Goal: Information Seeking & Learning: Check status

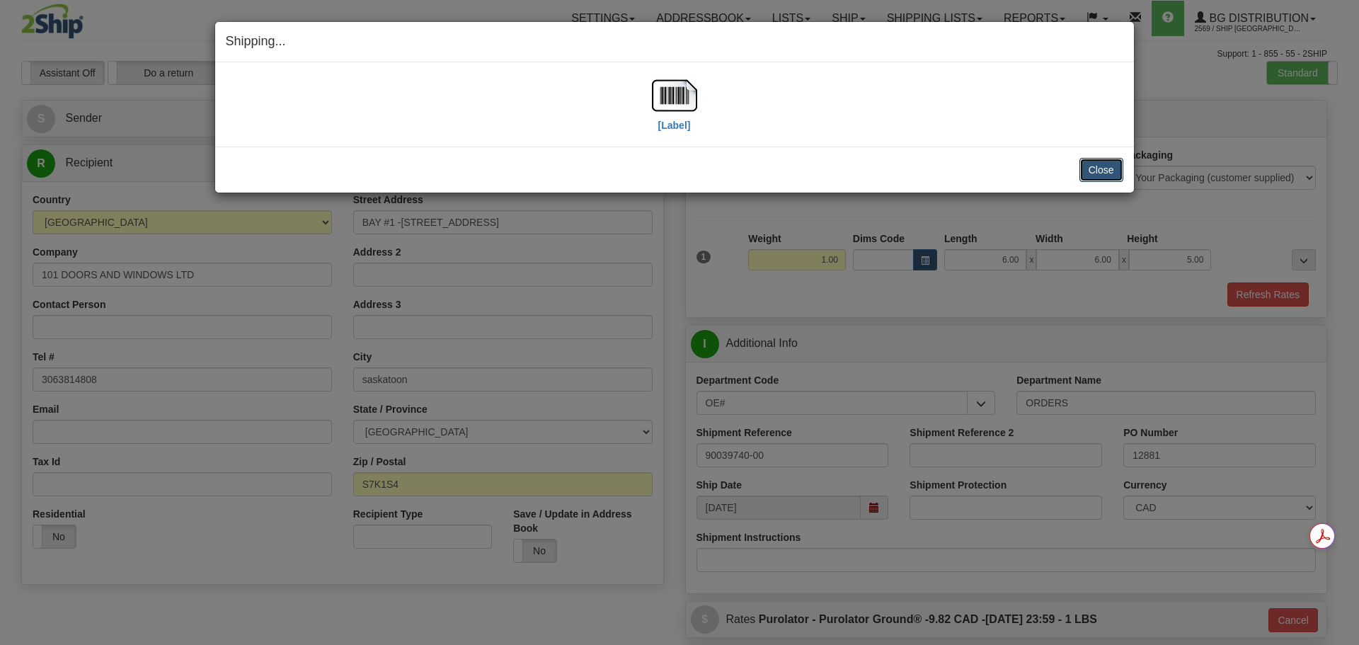
click at [1088, 166] on button "Close" at bounding box center [1102, 170] width 44 height 24
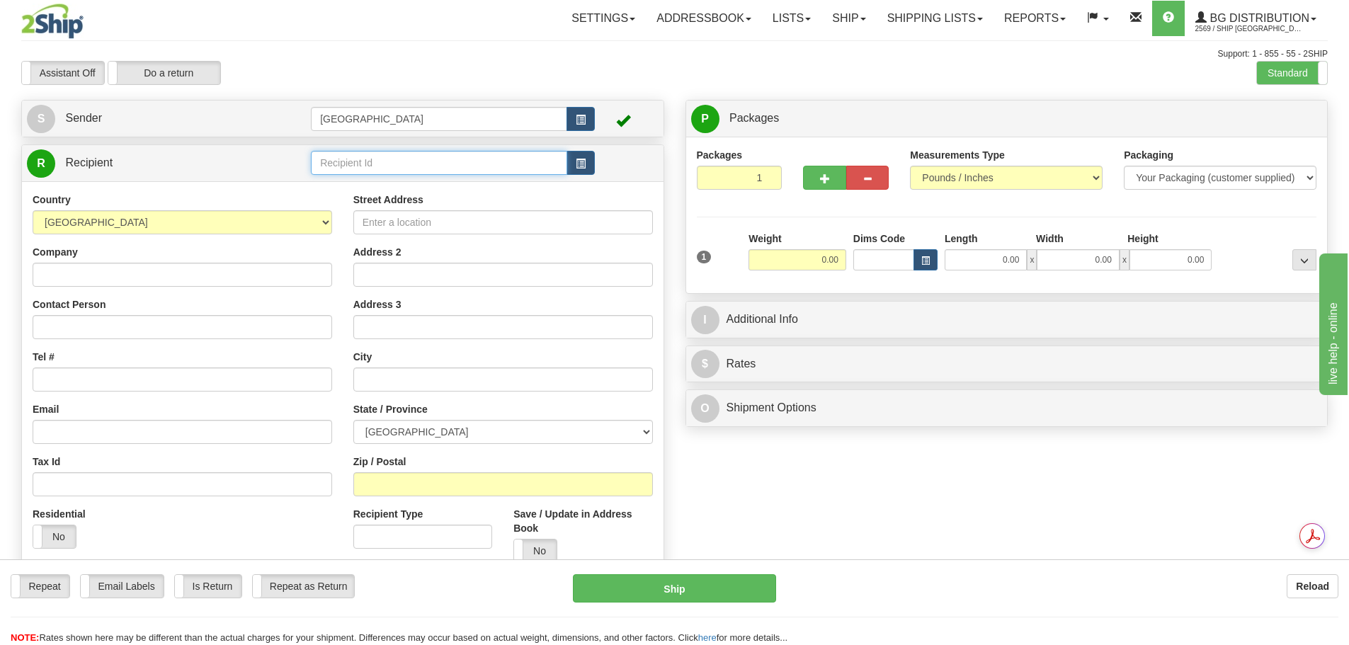
click at [326, 170] on input "text" at bounding box center [439, 163] width 256 height 24
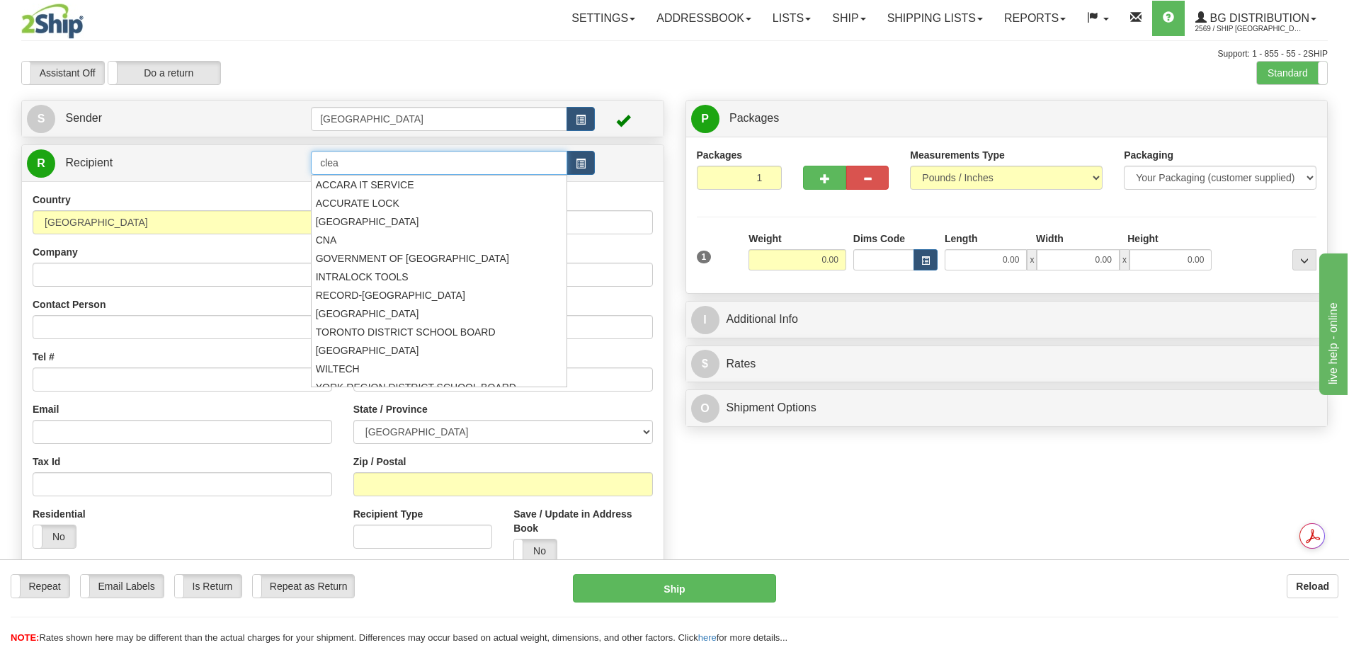
type input "clear"
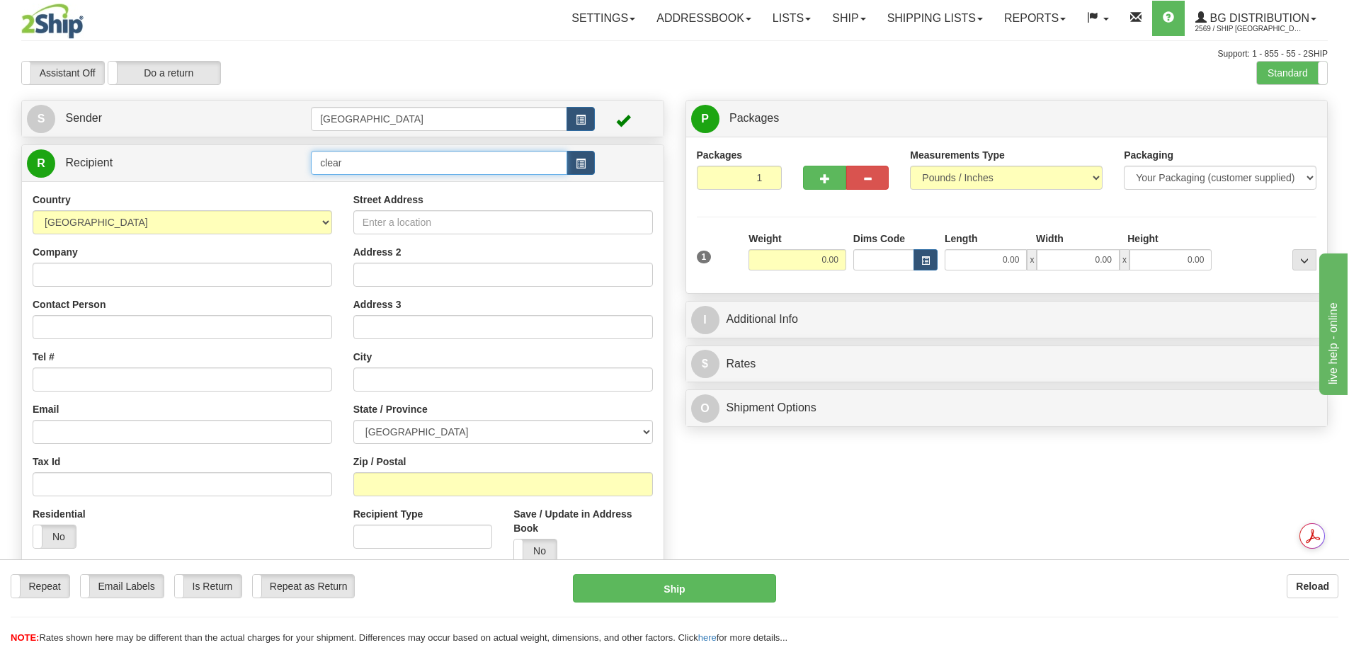
drag, startPoint x: 431, startPoint y: 170, endPoint x: 278, endPoint y: 152, distance: 153.9
click at [279, 152] on tr "R Recipient clear" at bounding box center [342, 163] width 631 height 29
click at [335, 185] on div "80053" at bounding box center [436, 185] width 243 height 16
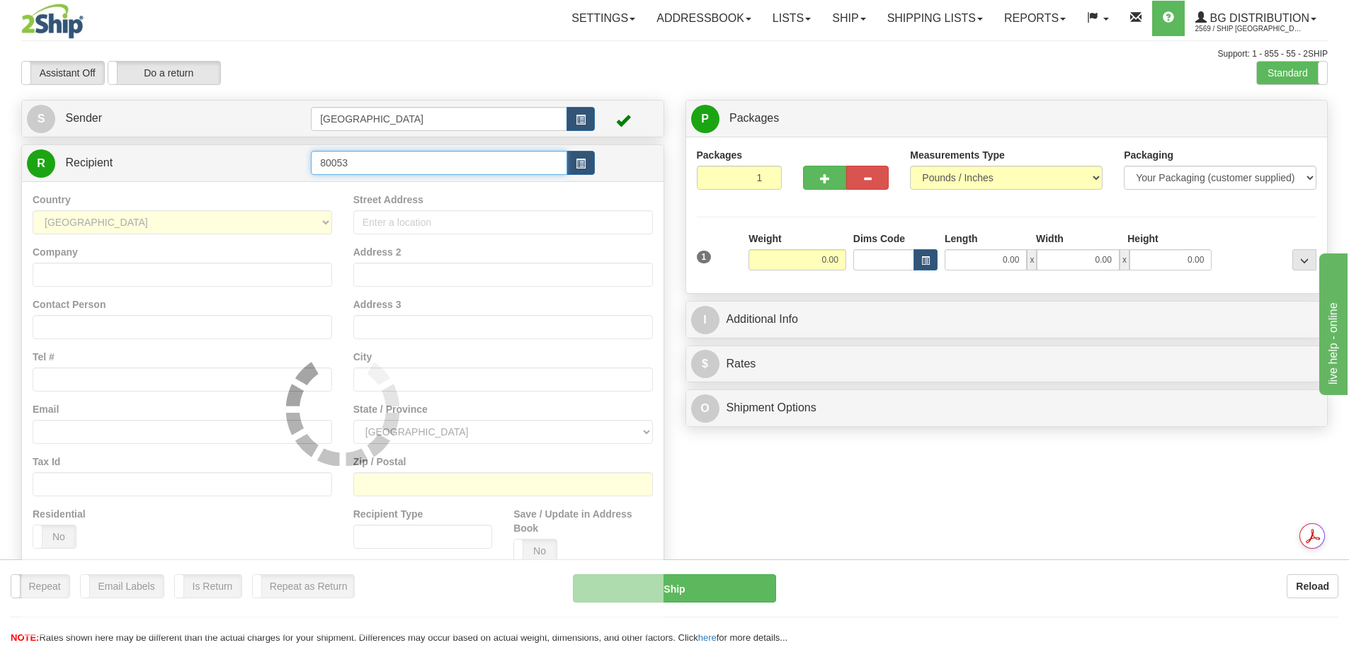
type input "80053"
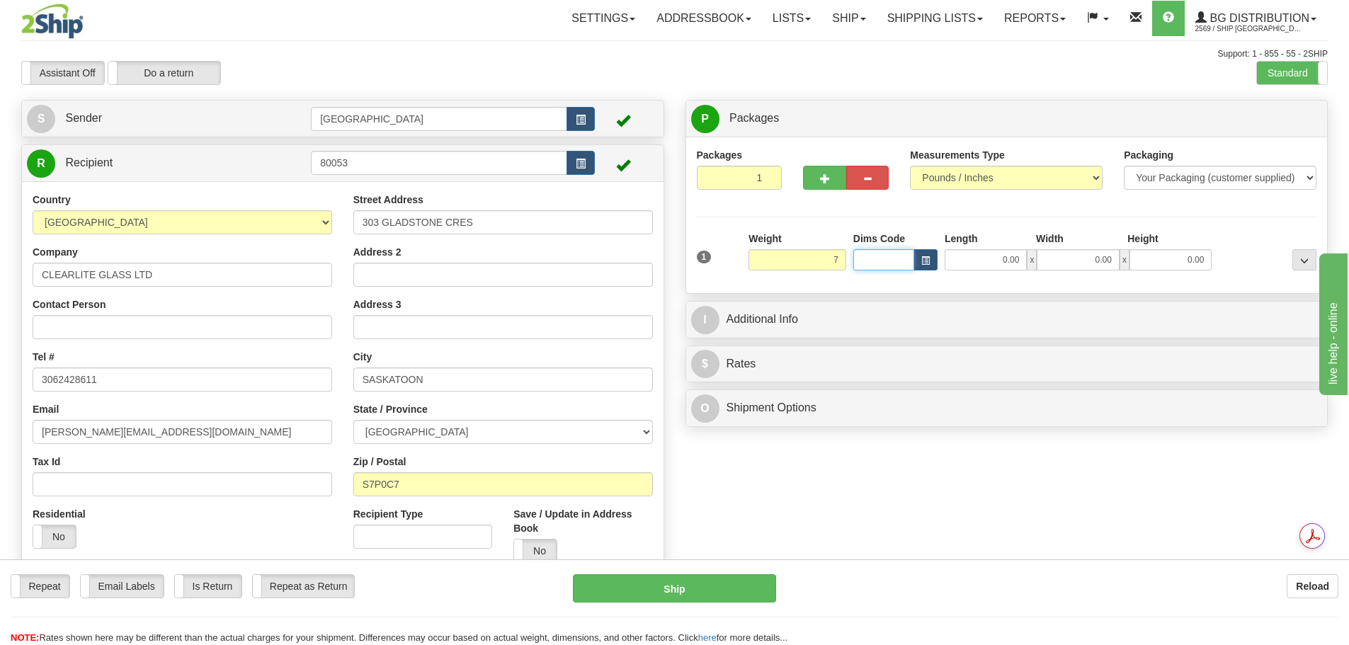
type input "7.00"
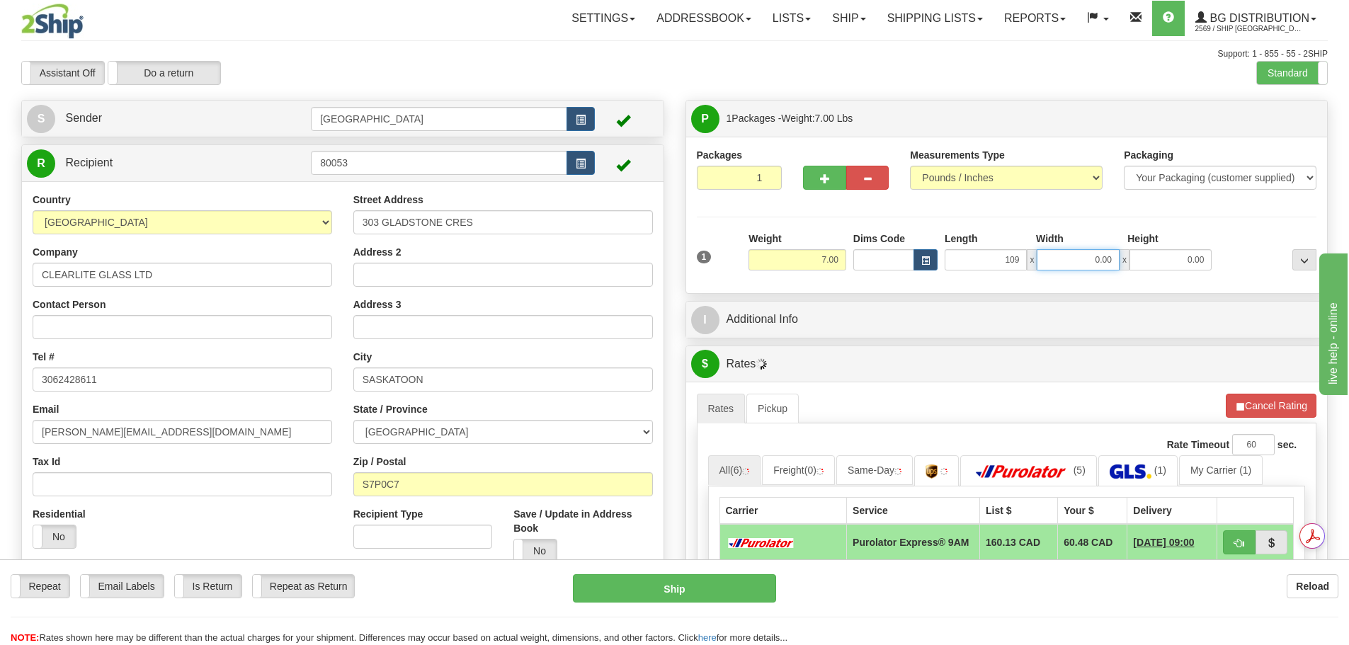
type input "109.00"
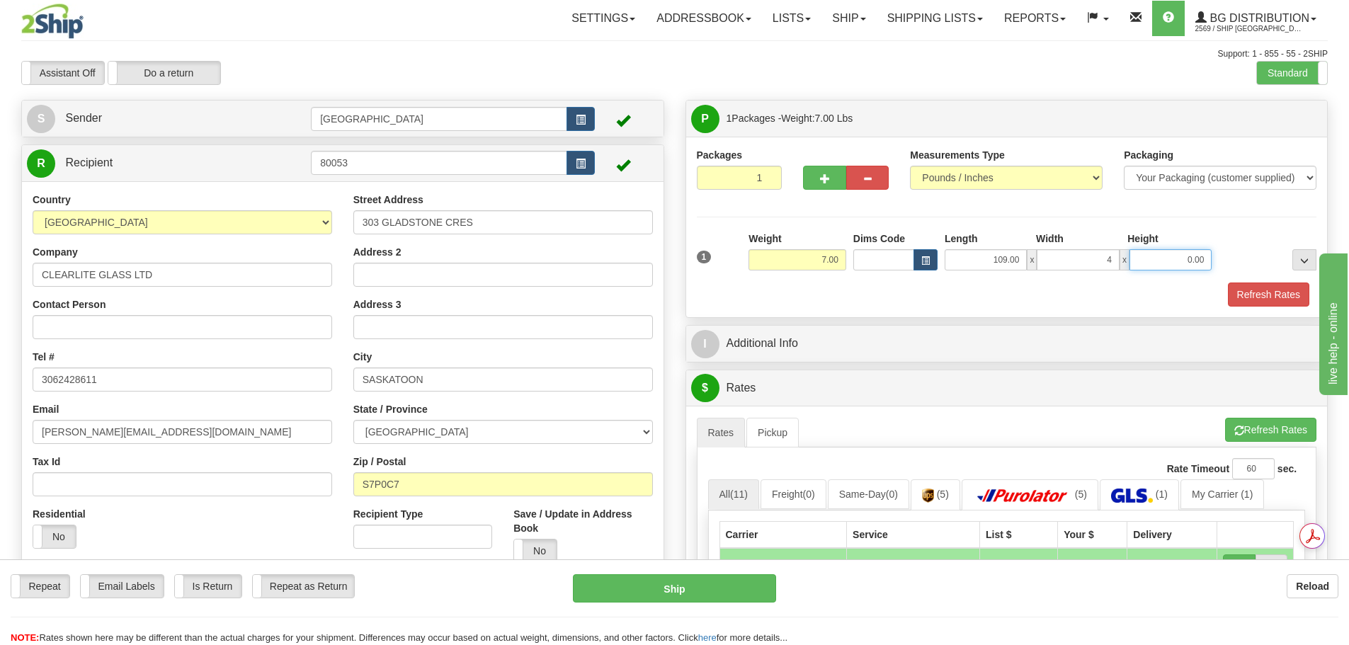
type input "4.00"
click at [1250, 296] on button "Refresh Rates" at bounding box center [1268, 294] width 81 height 24
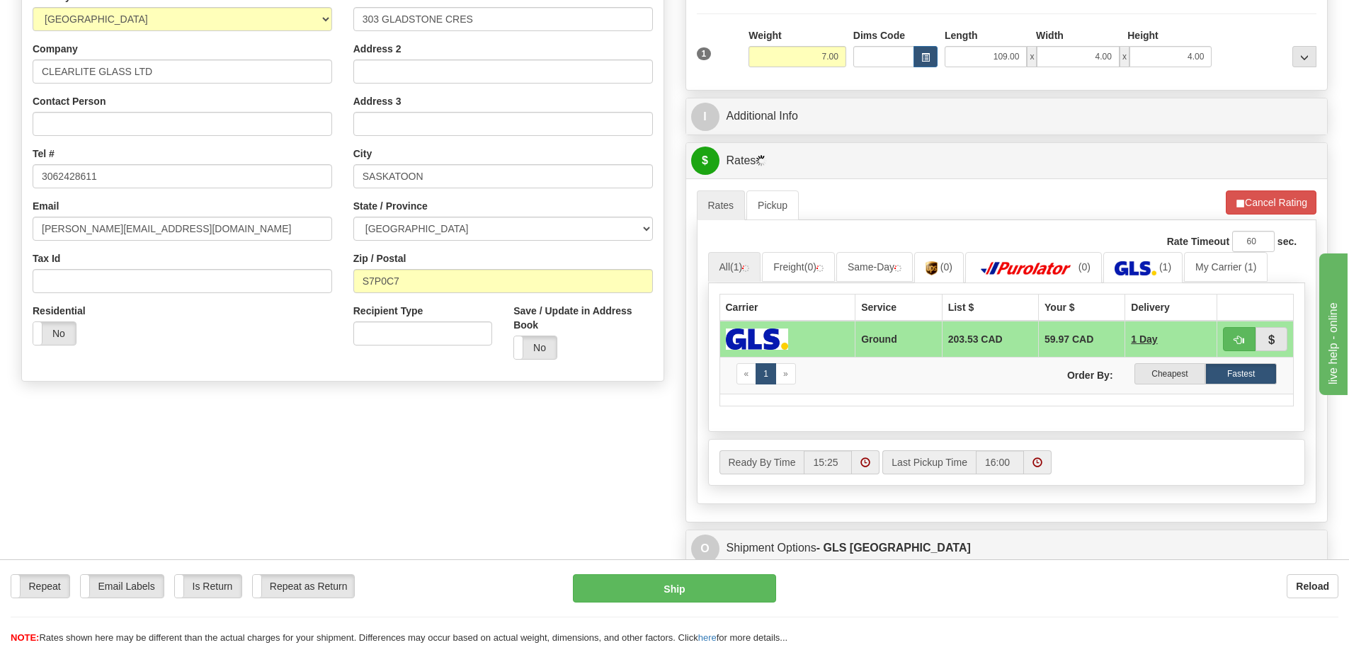
scroll to position [212, 0]
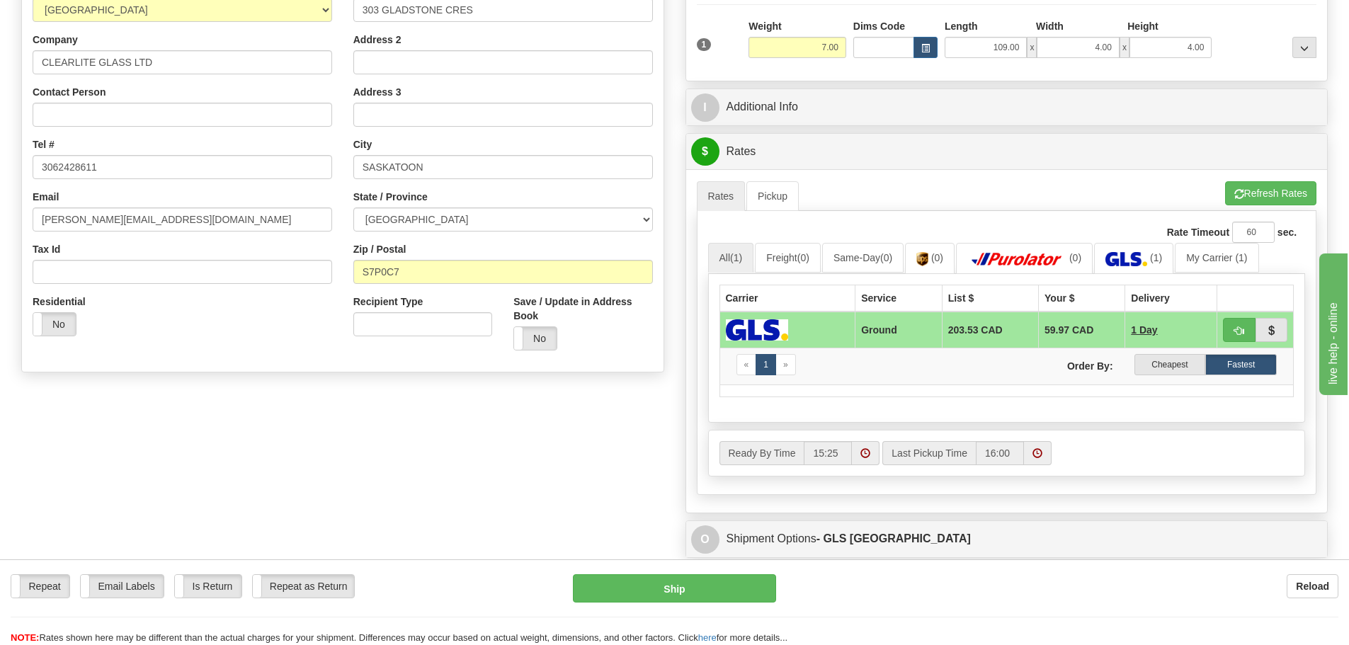
click at [1157, 362] on label "Cheapest" at bounding box center [1170, 364] width 72 height 21
click at [1247, 365] on label "Fastest" at bounding box center [1241, 364] width 72 height 21
click at [1160, 368] on label "Cheapest" at bounding box center [1170, 364] width 72 height 21
click at [1252, 368] on label "Fastest" at bounding box center [1241, 364] width 72 height 21
click at [1177, 362] on label "Cheapest" at bounding box center [1170, 364] width 72 height 21
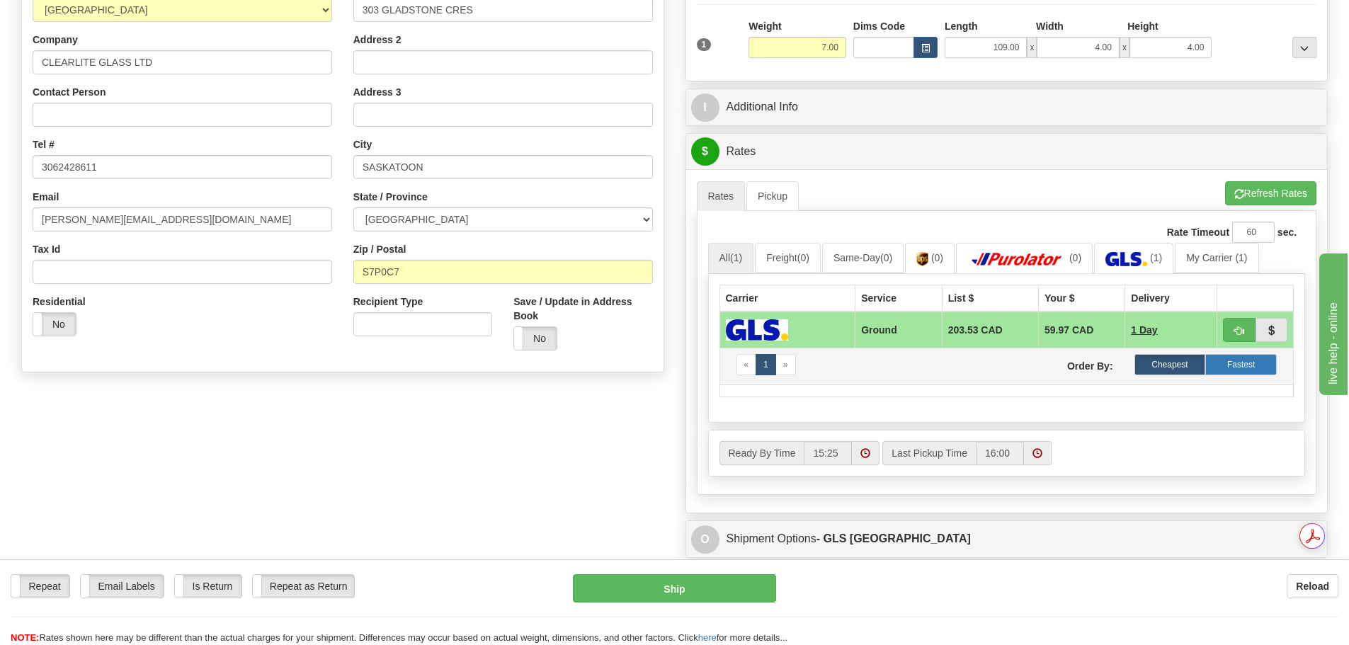
click at [1220, 363] on label "Fastest" at bounding box center [1241, 364] width 72 height 21
click at [1046, 258] on img at bounding box center [1016, 259] width 99 height 14
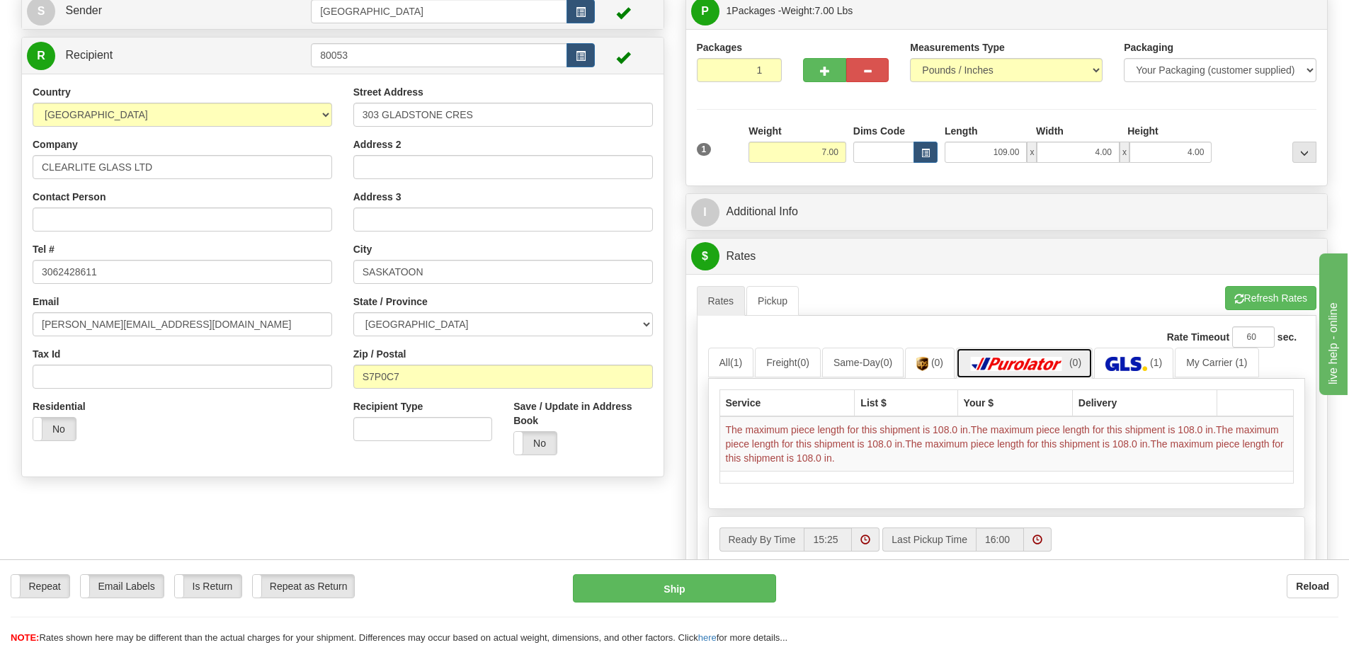
scroll to position [0, 0]
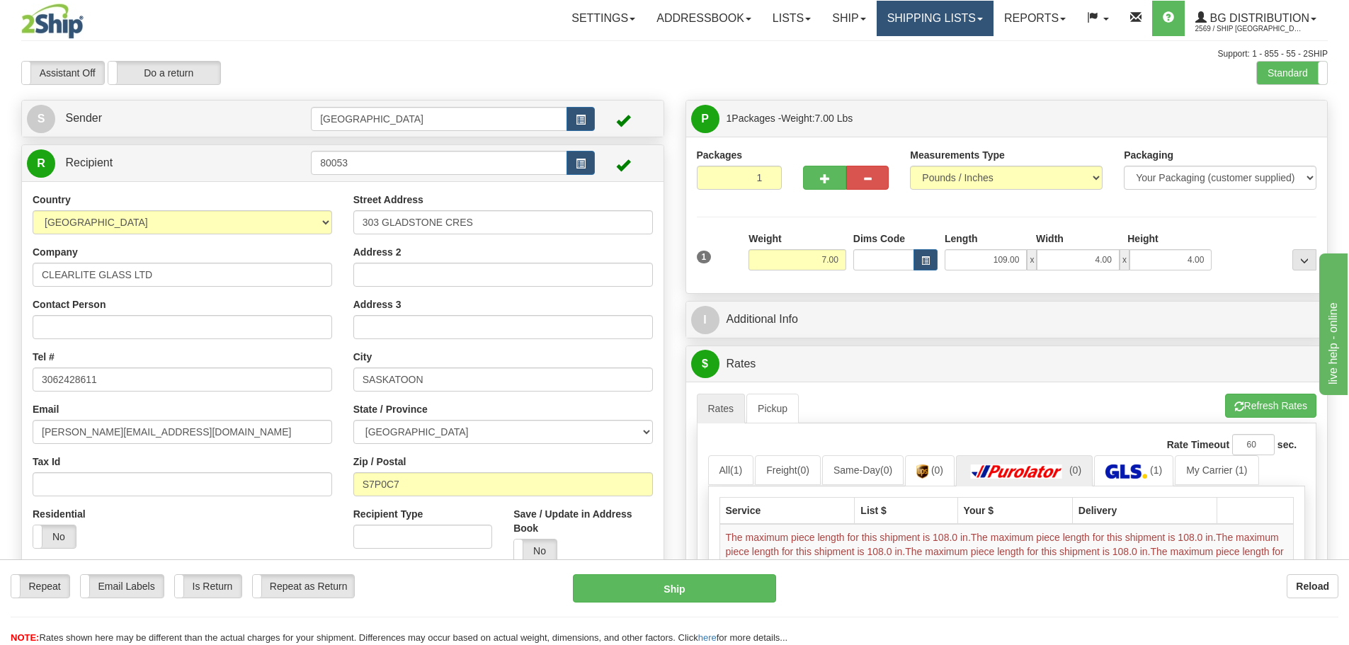
click at [920, 11] on link "Shipping lists" at bounding box center [934, 18] width 117 height 35
click at [898, 35] on link "Shipping lists" at bounding box center [934, 18] width 117 height 35
click at [909, 21] on link "Shipping lists" at bounding box center [934, 18] width 117 height 35
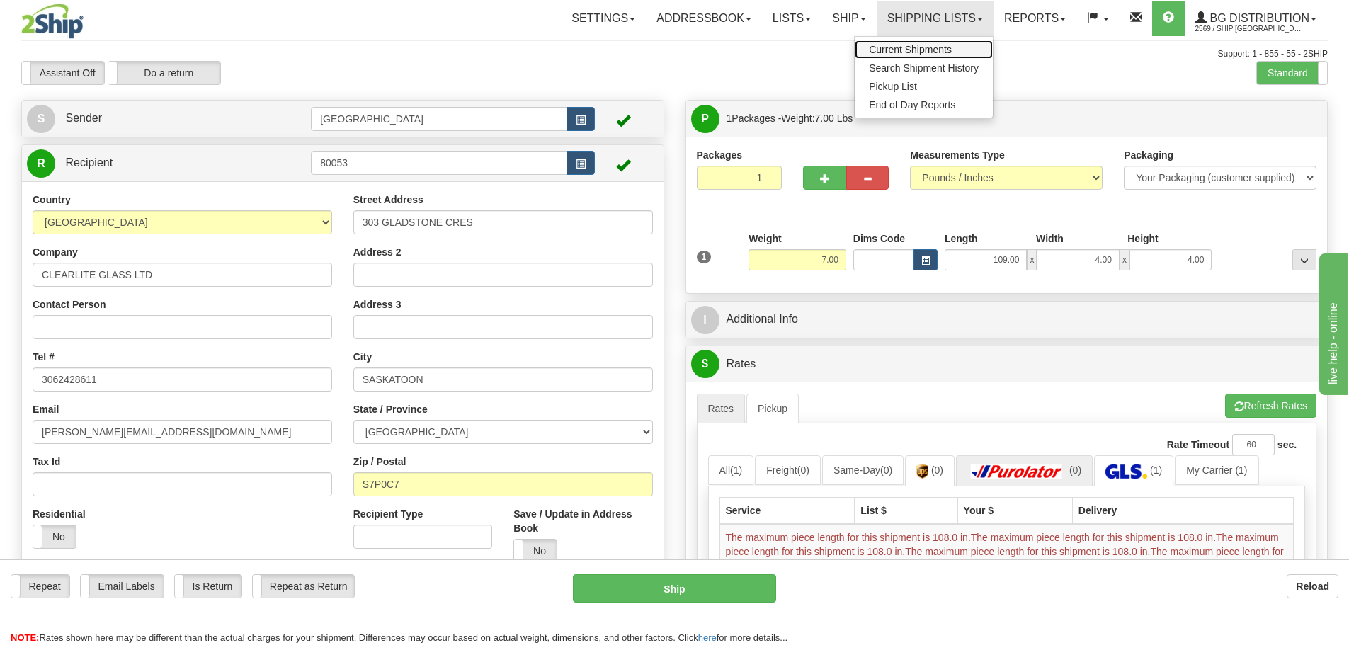
click at [910, 47] on span "Current Shipments" at bounding box center [910, 49] width 83 height 11
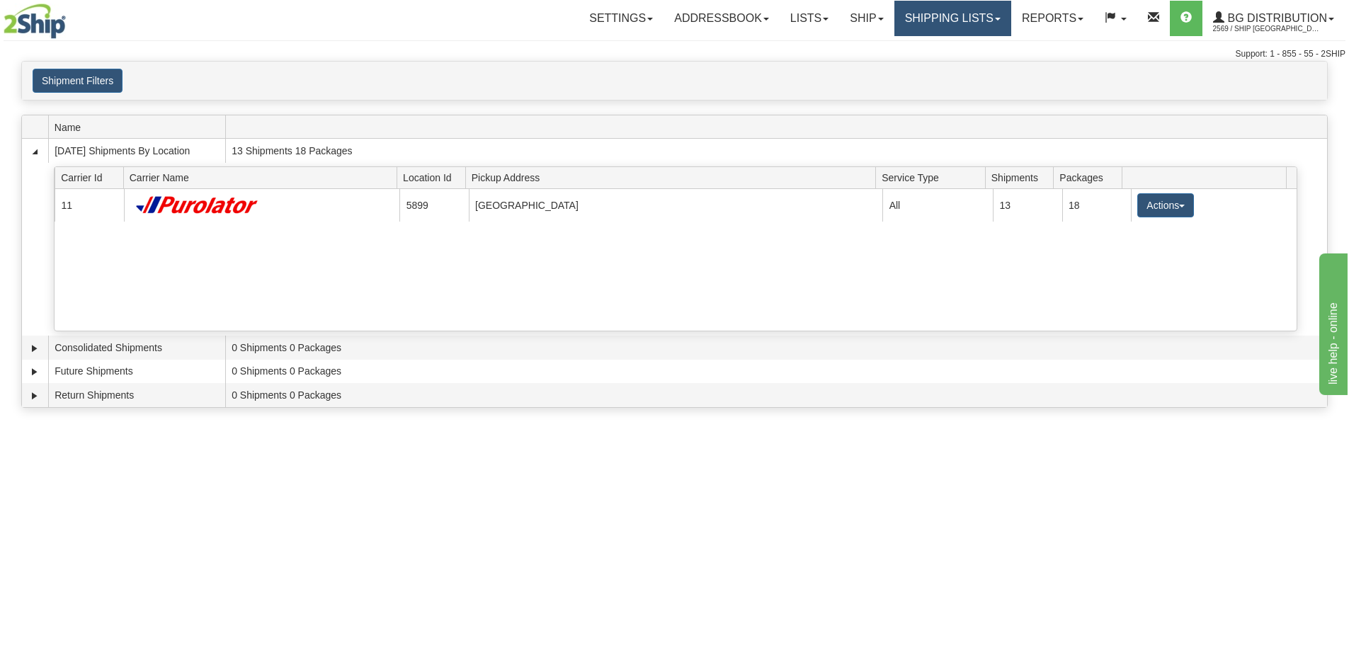
click at [908, 19] on link "Shipping lists" at bounding box center [952, 18] width 117 height 35
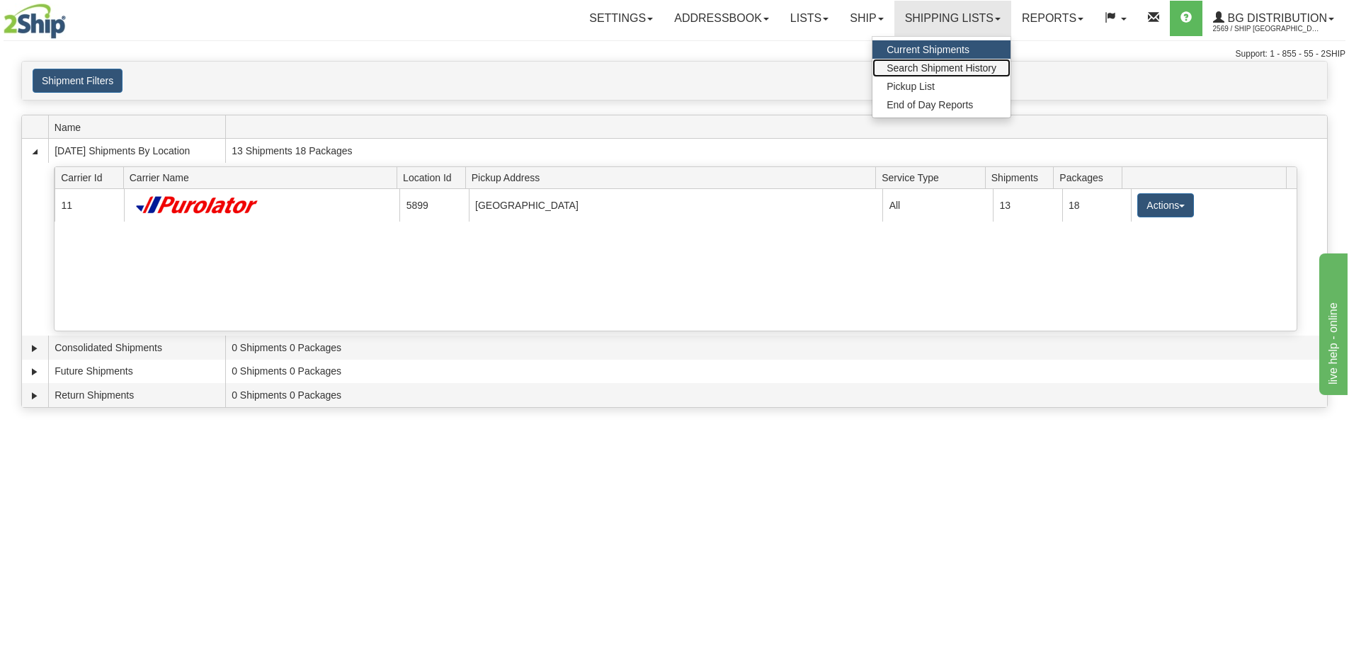
click at [896, 70] on span "Search Shipment History" at bounding box center [941, 67] width 110 height 11
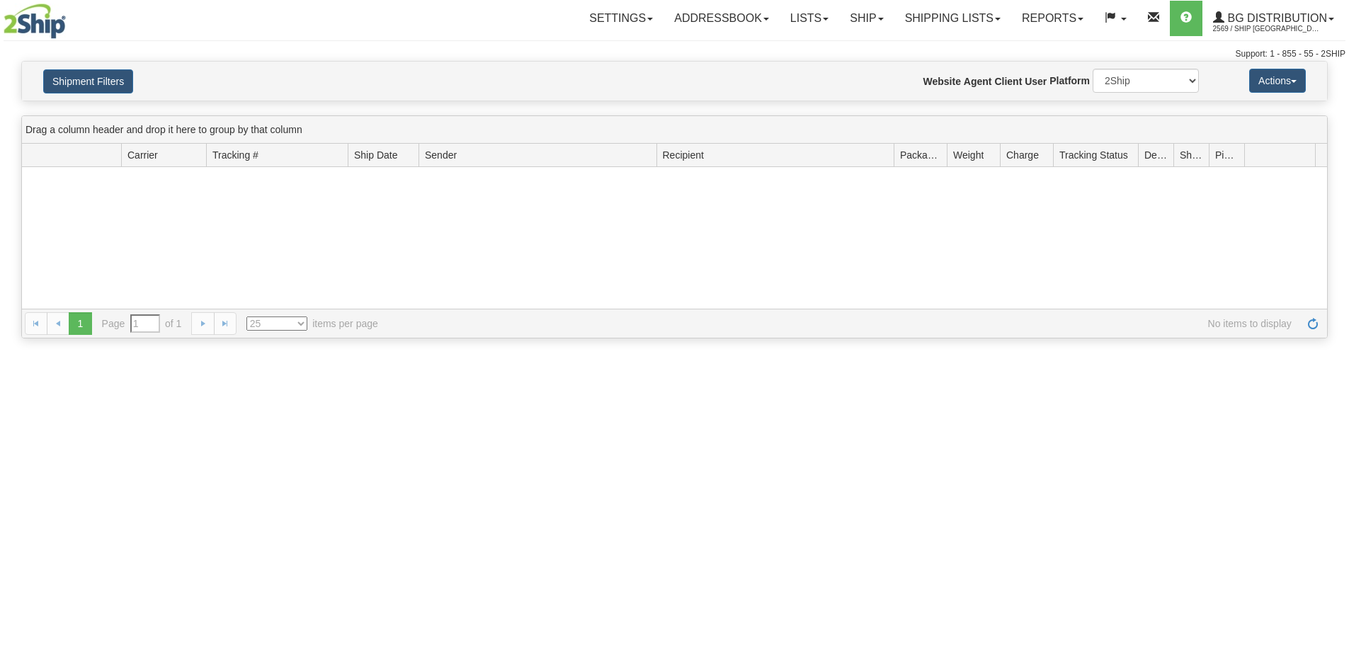
type input "From [DATE] To [DATE]"
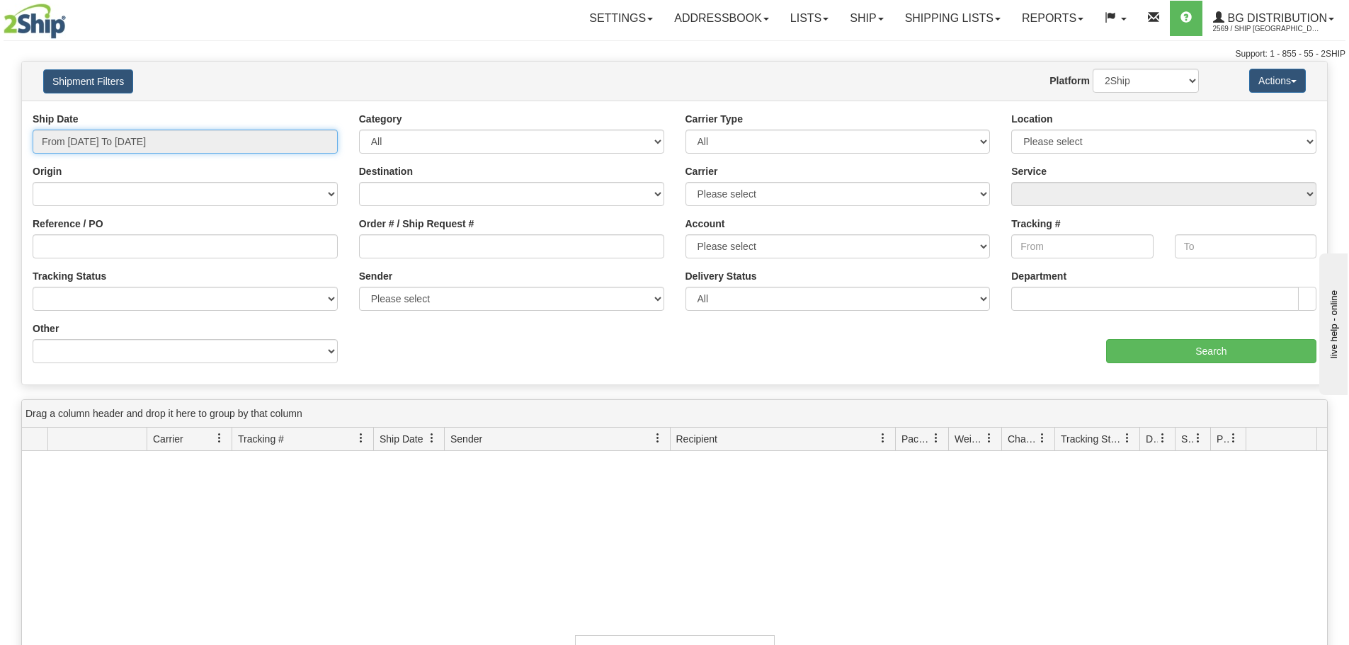
click at [253, 140] on input "From [DATE] To [DATE]" at bounding box center [185, 142] width 305 height 24
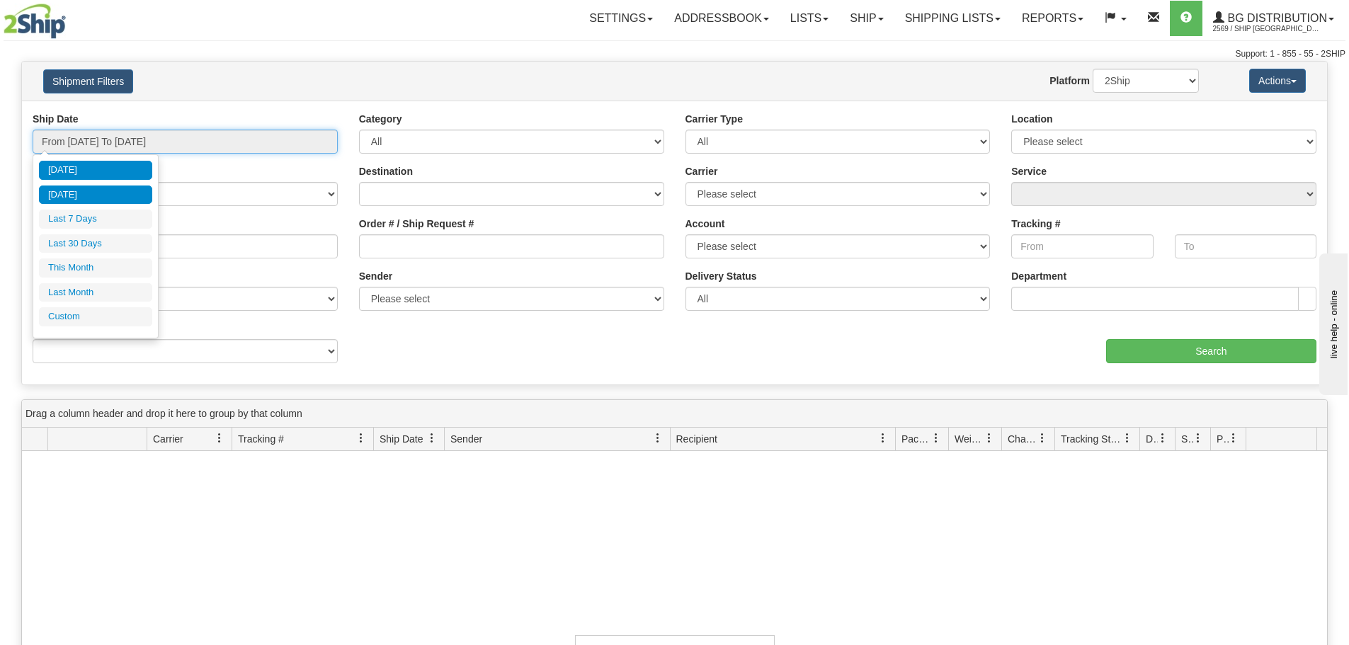
type input "[DATE]"
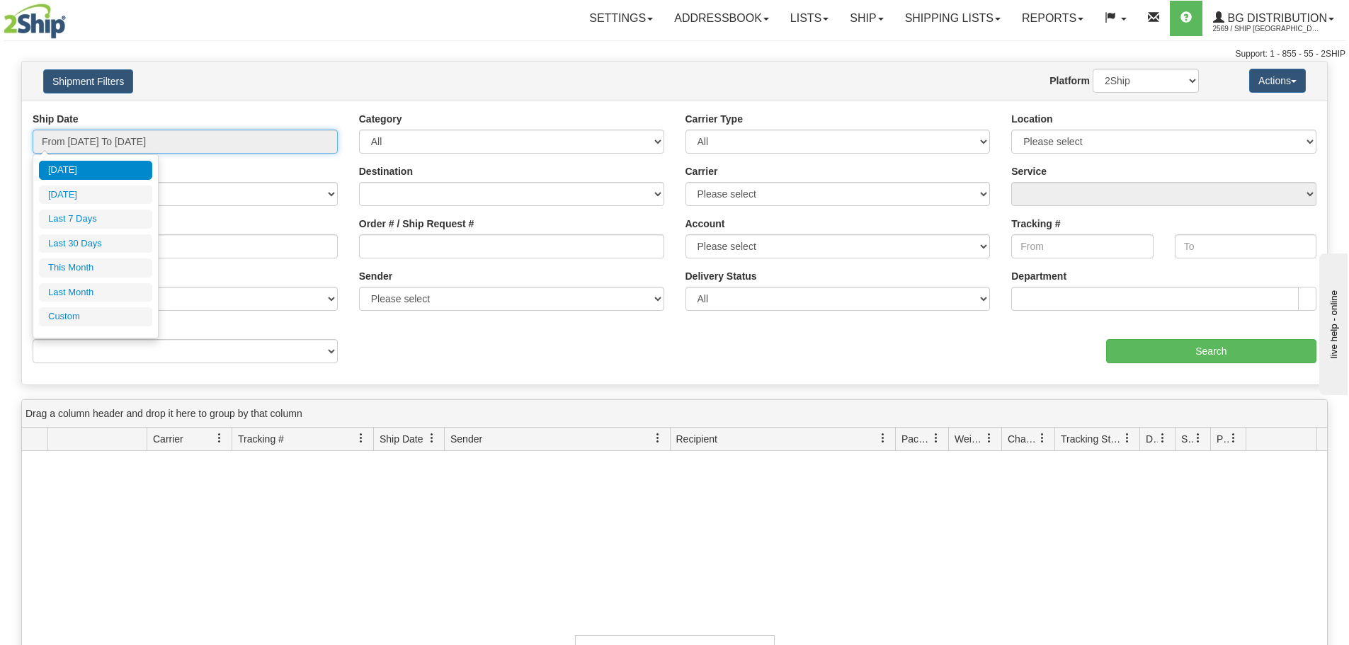
type input "[DATE]"
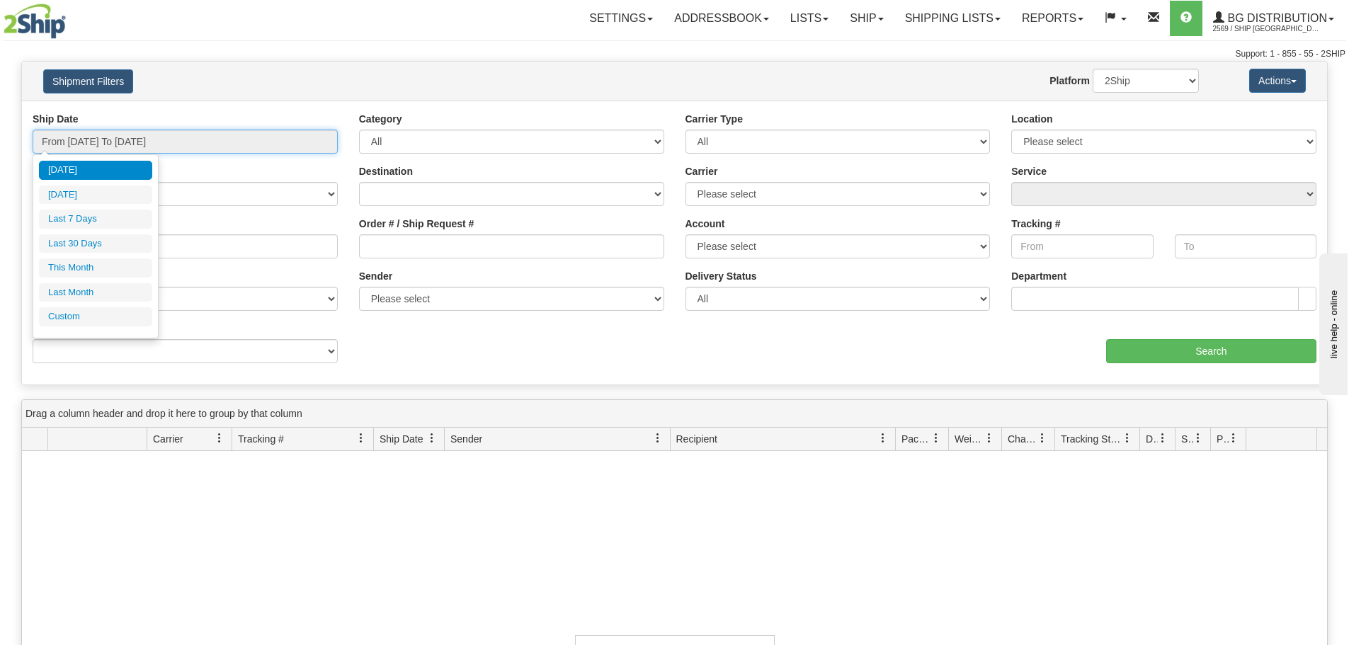
type input "[DATE]"
click at [100, 324] on li "Custom" at bounding box center [95, 316] width 113 height 19
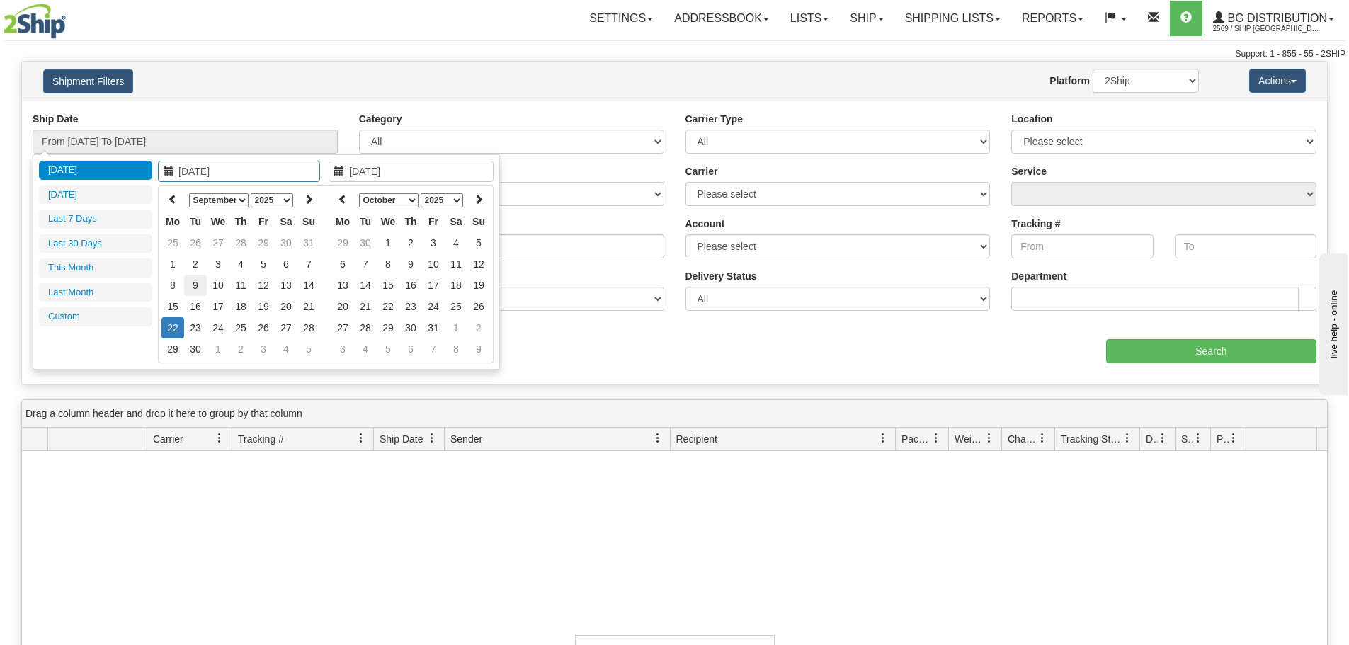
type input "[DATE]"
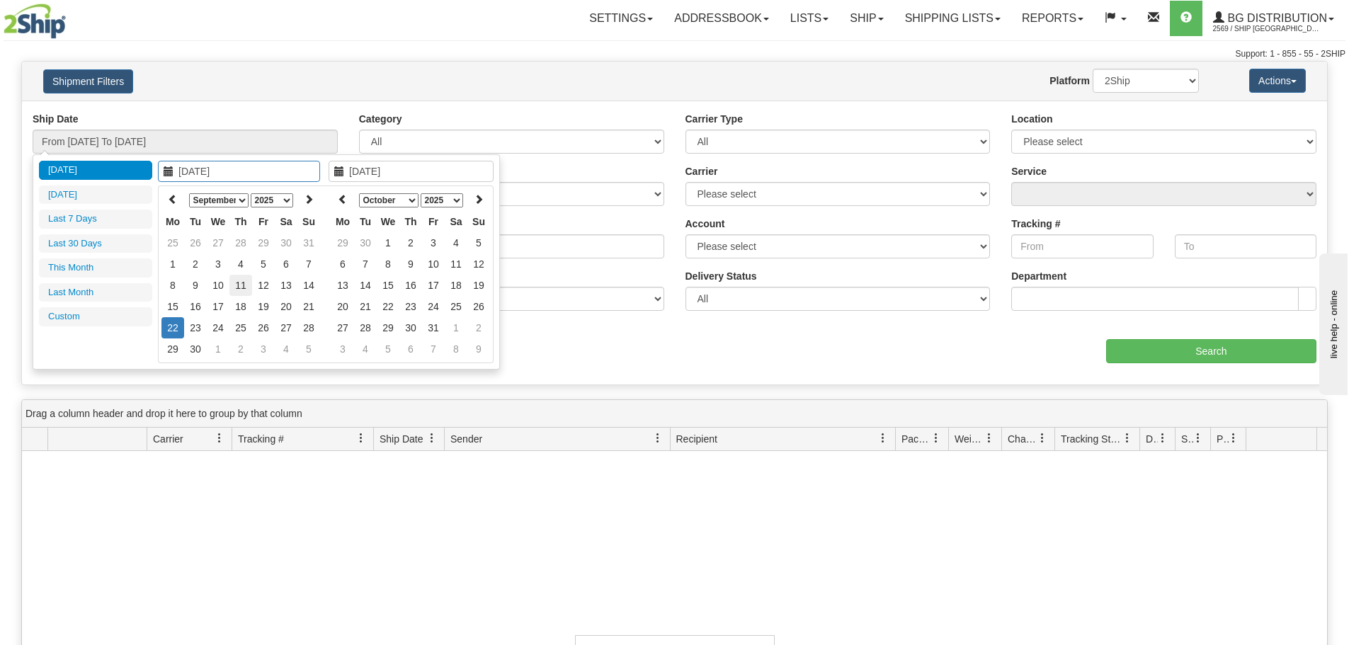
click at [244, 290] on td "11" at bounding box center [240, 285] width 23 height 21
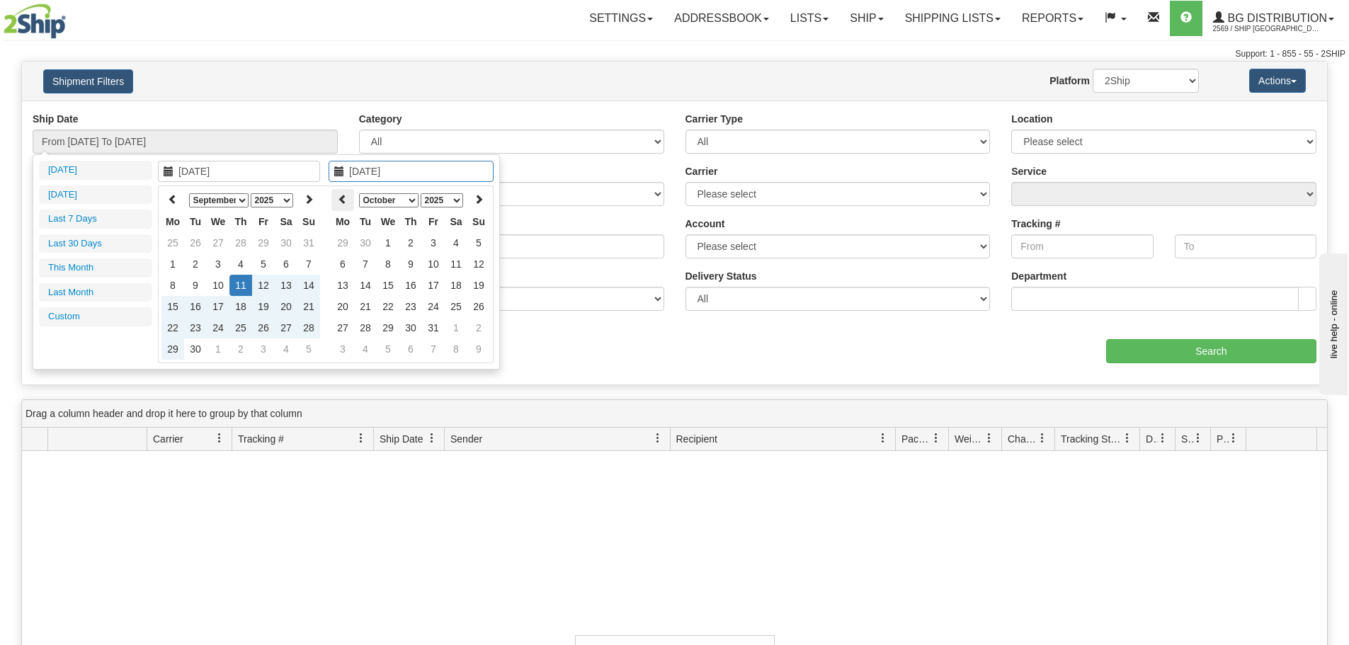
click at [344, 202] on icon at bounding box center [343, 199] width 10 height 10
type input "[DATE]"
click at [411, 301] on td "18" at bounding box center [410, 306] width 23 height 21
type input "From [DATE] To [DATE]"
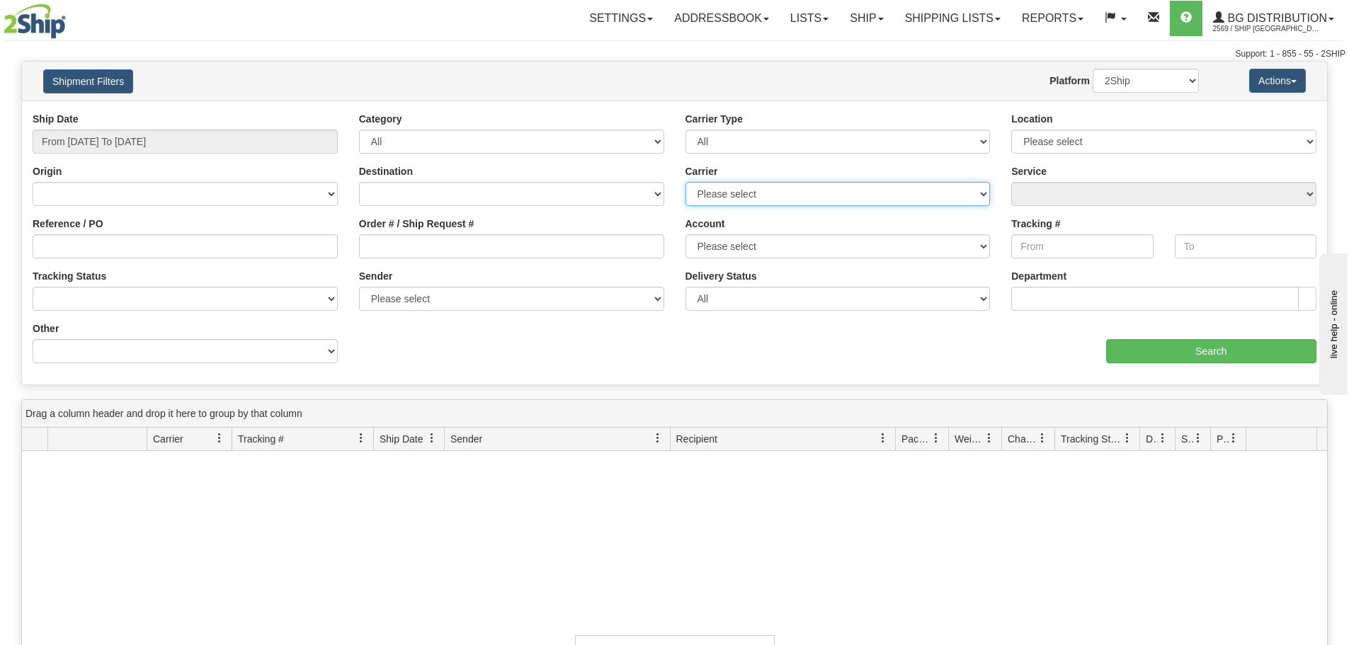
click at [788, 193] on select "Please select 2SHIP LTL 2Ship [DATE] A&B Courier Ace Courier Canada Post Canpar…" at bounding box center [837, 194] width 305 height 24
select select "11"
click at [685, 182] on select "Please select 2SHIP LTL 2Ship [DATE] A&B Courier Ace Courier Canada Post Canpar…" at bounding box center [837, 194] width 305 height 24
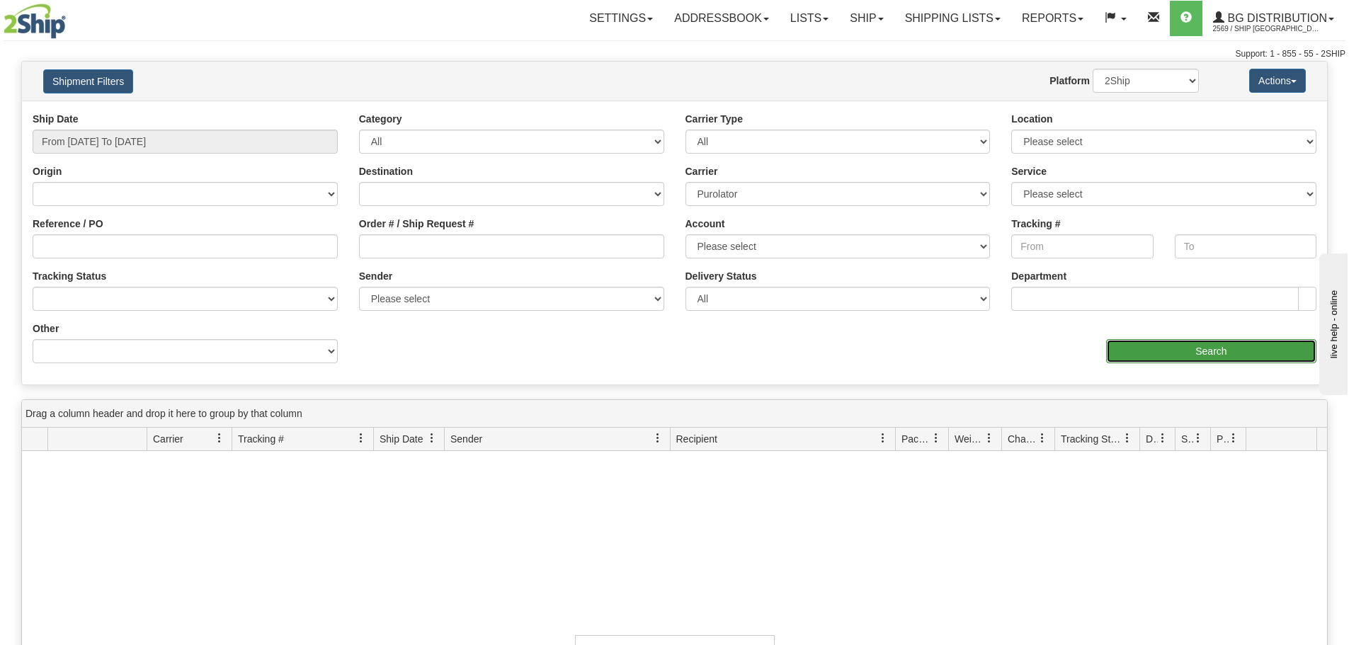
click at [1197, 347] on input "Search" at bounding box center [1211, 351] width 210 height 24
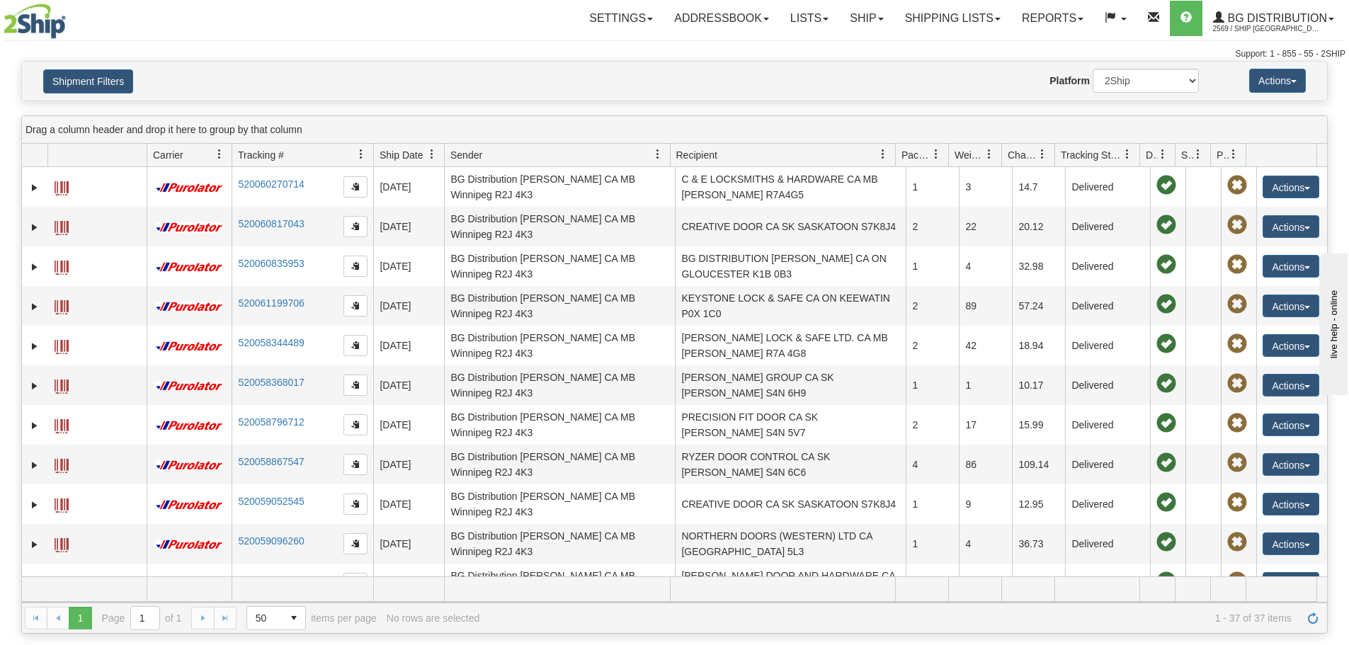
click at [418, 156] on span "Ship Date" at bounding box center [400, 155] width 43 height 14
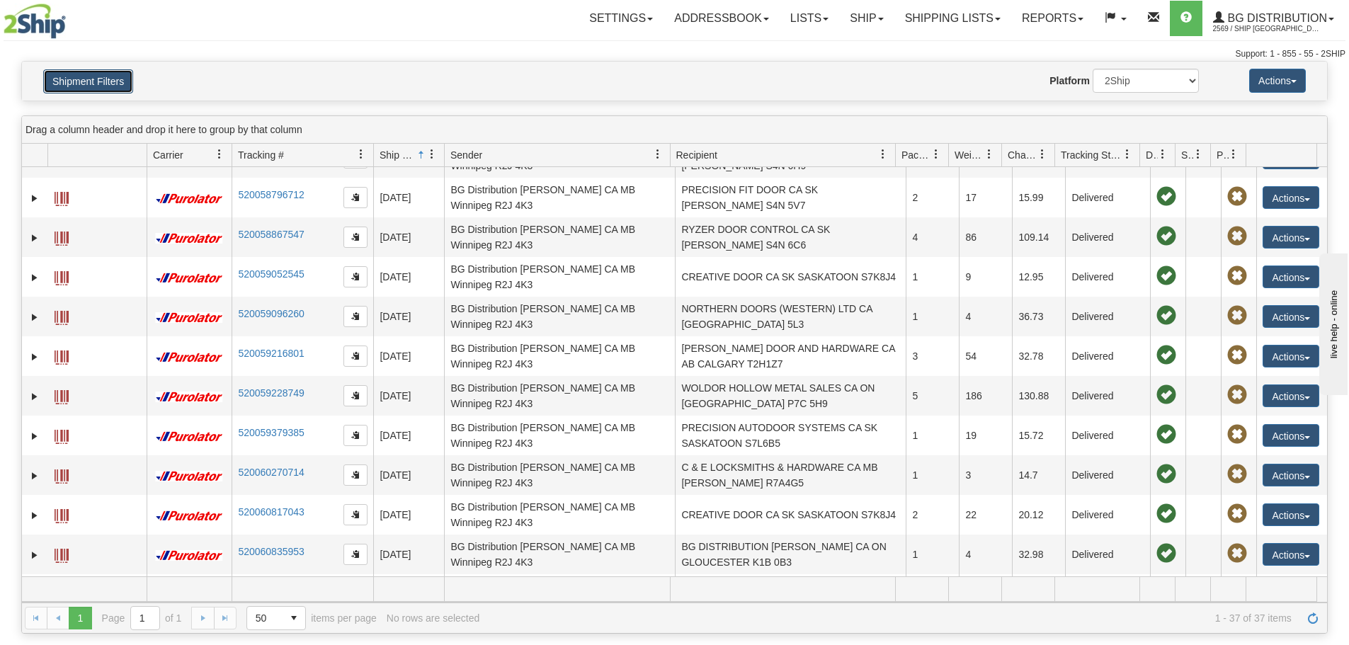
click at [108, 81] on button "Shipment Filters" at bounding box center [88, 81] width 90 height 24
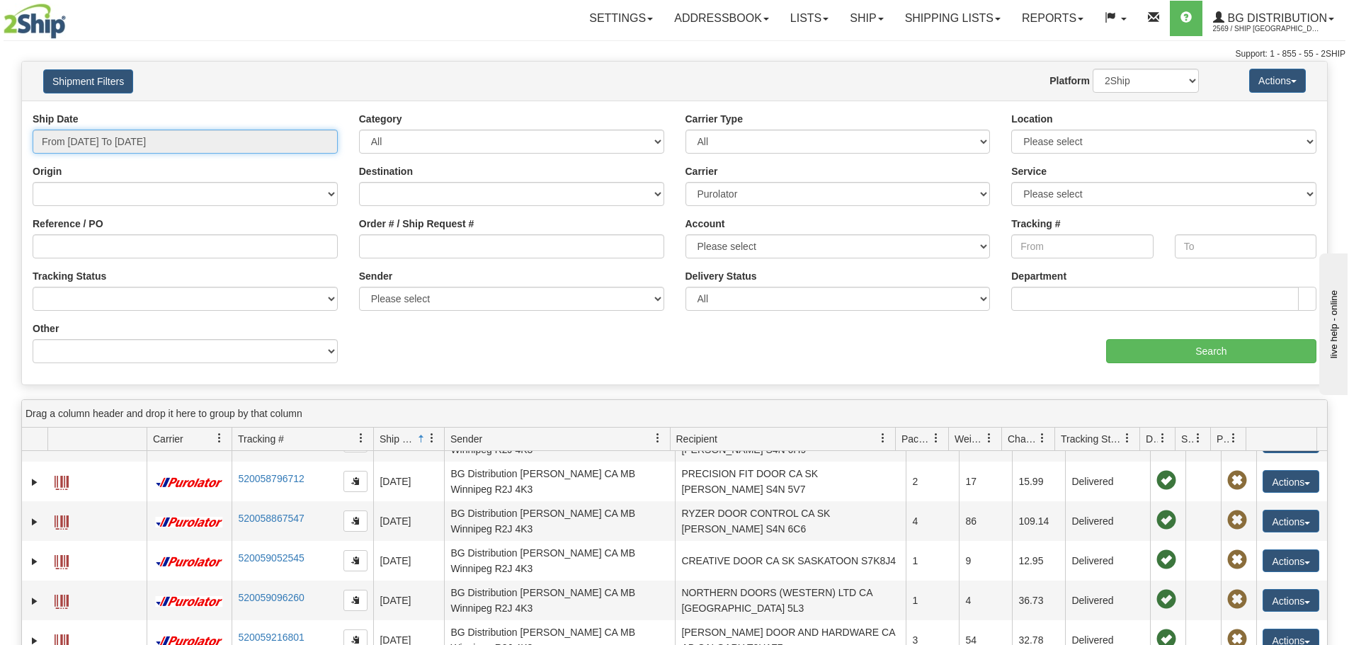
click at [137, 142] on input "From [DATE] To [DATE]" at bounding box center [185, 142] width 305 height 24
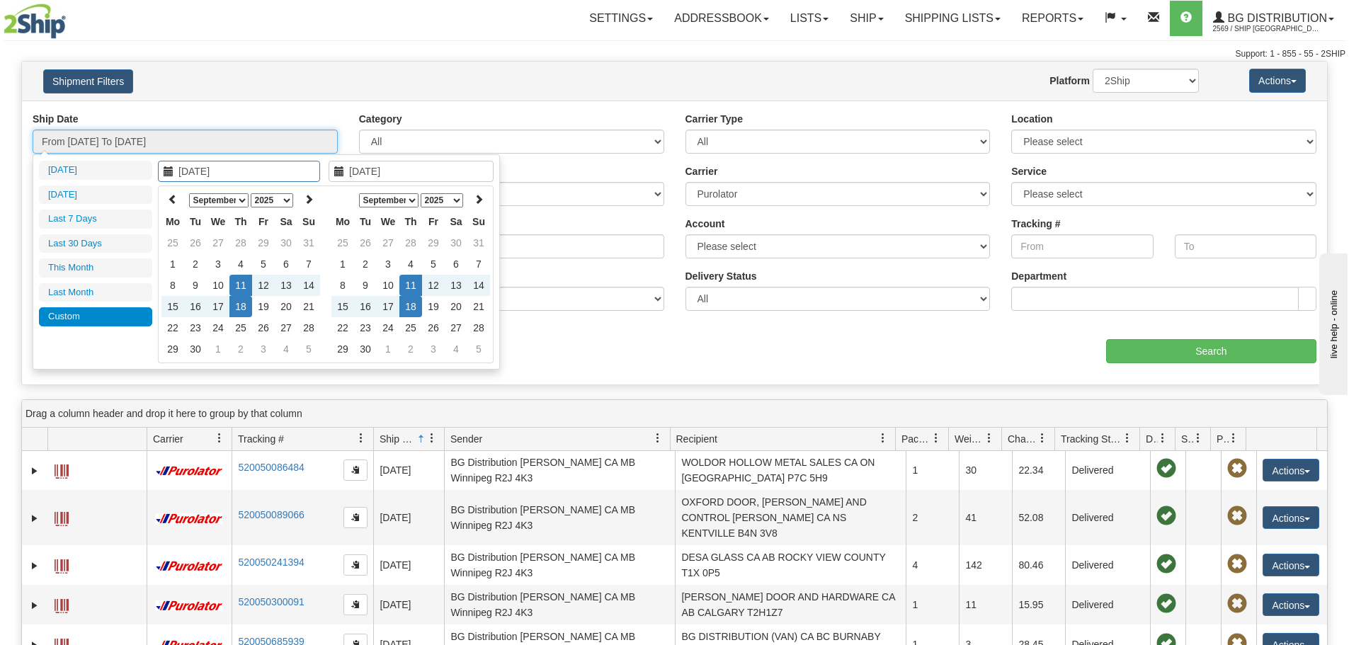
scroll to position [71, 0]
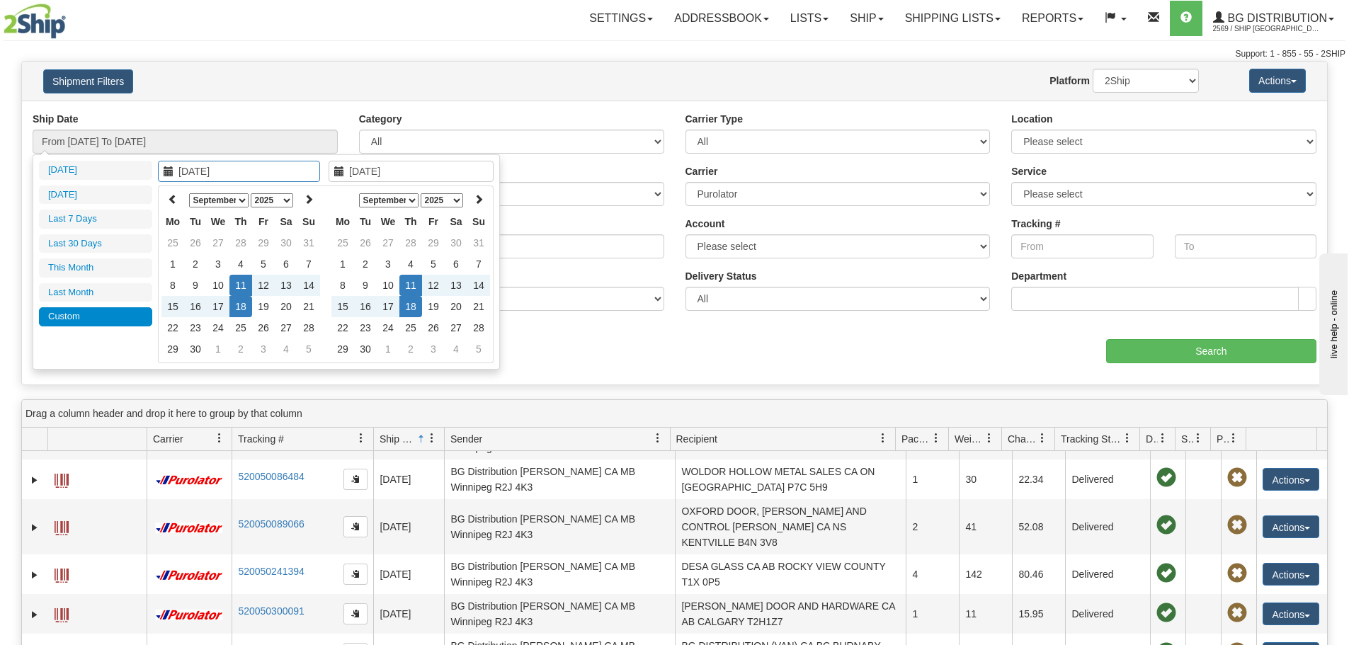
click at [185, 205] on th "January February March April May June July August September October November [D…" at bounding box center [240, 200] width 113 height 22
click at [179, 197] on th at bounding box center [172, 200] width 23 height 22
type input "[DATE]"
click at [264, 325] on td "29" at bounding box center [263, 327] width 23 height 21
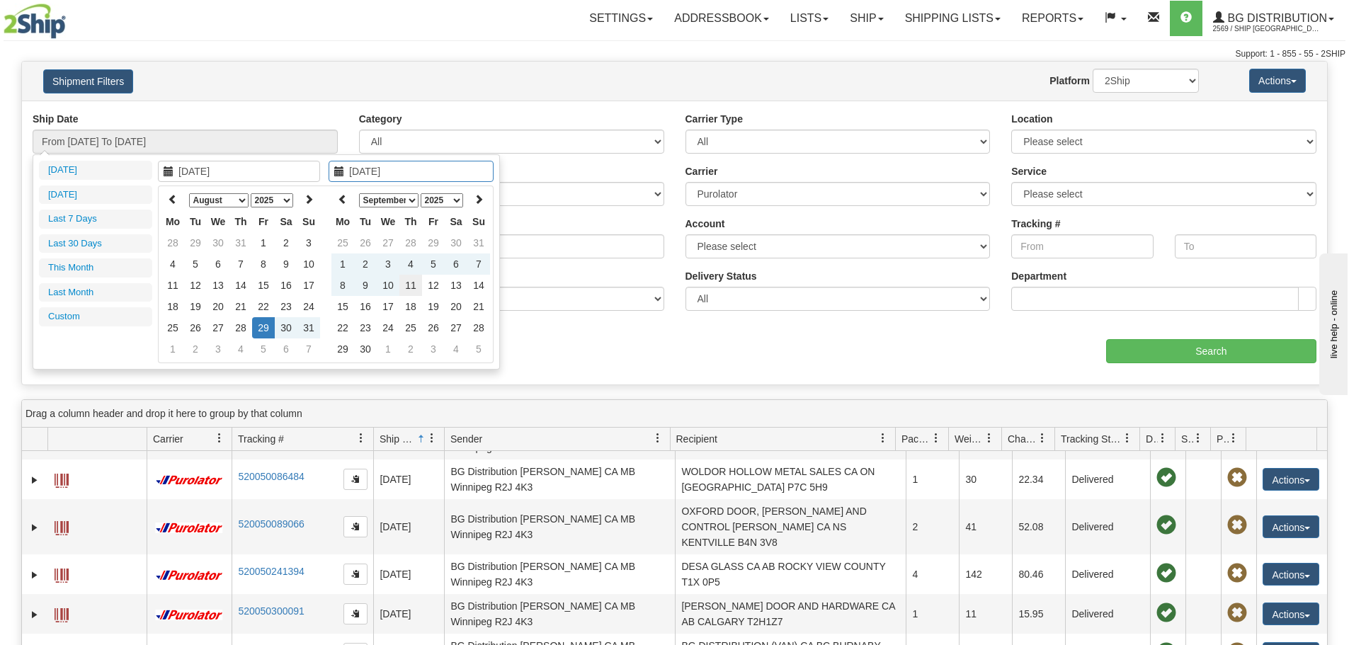
type input "[DATE]"
click at [408, 282] on td "11" at bounding box center [410, 285] width 23 height 21
type input "From [DATE] To [DATE]"
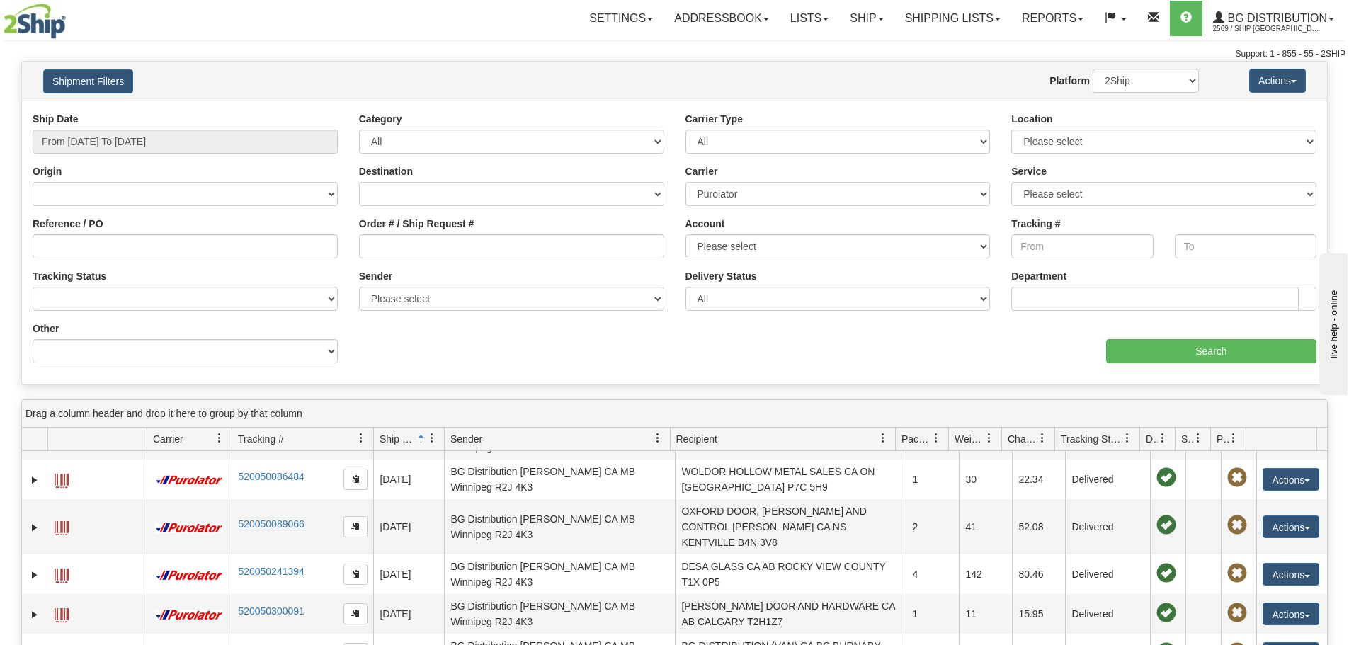
click at [1224, 338] on div "aaa Search" at bounding box center [1001, 342] width 653 height 42
click at [1221, 350] on input "Search" at bounding box center [1211, 351] width 210 height 24
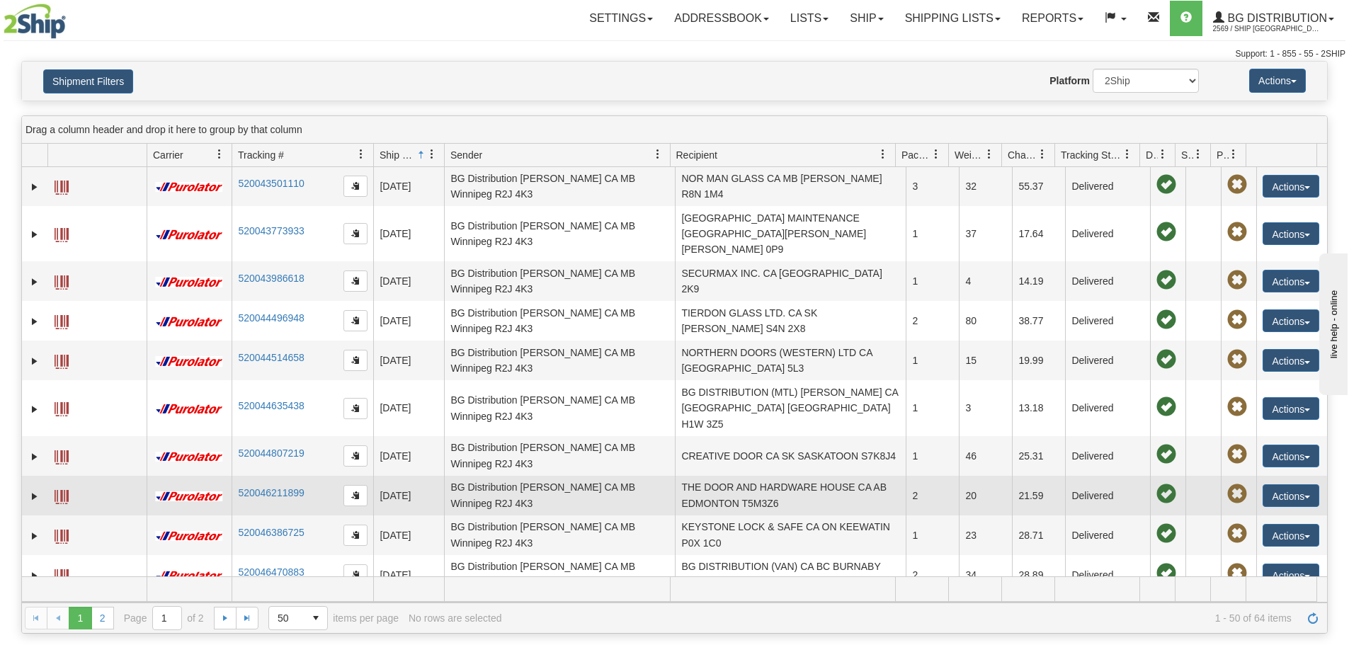
scroll to position [1274, 0]
